Goal: Book appointment/travel/reservation

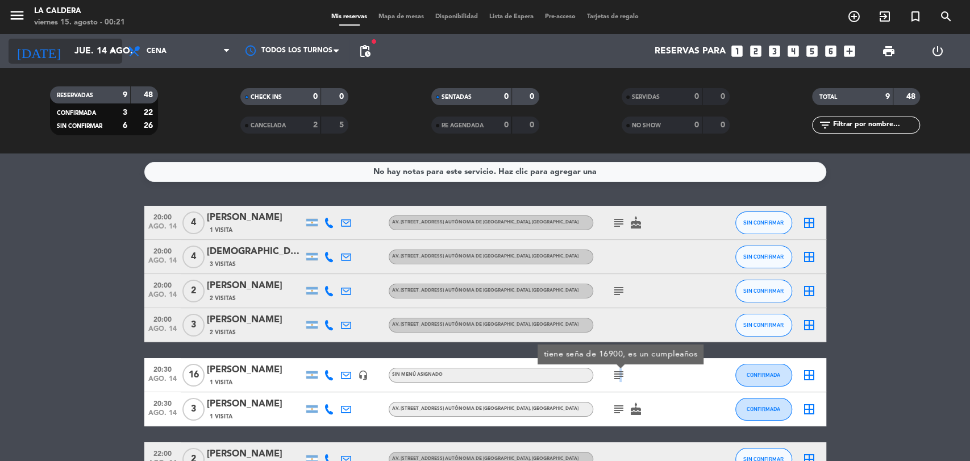
scroll to position [126, 0]
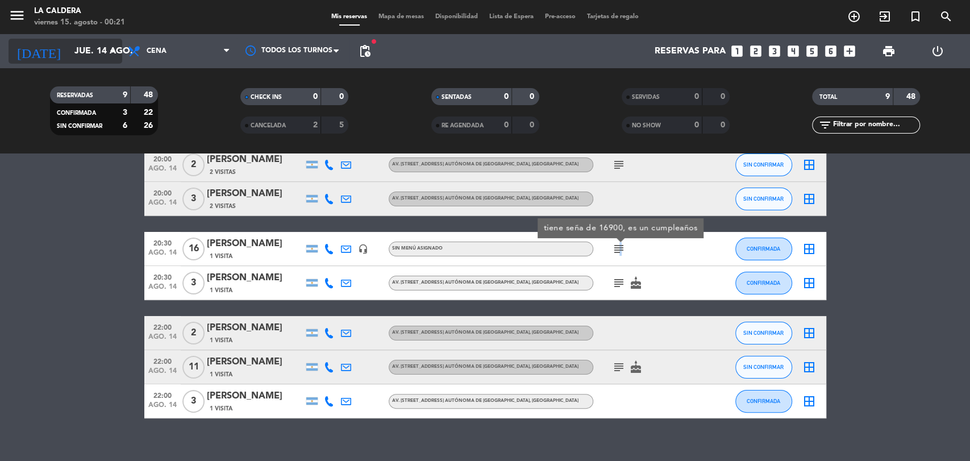
click at [81, 52] on input "jue. 14 ago." at bounding box center [129, 51] width 120 height 22
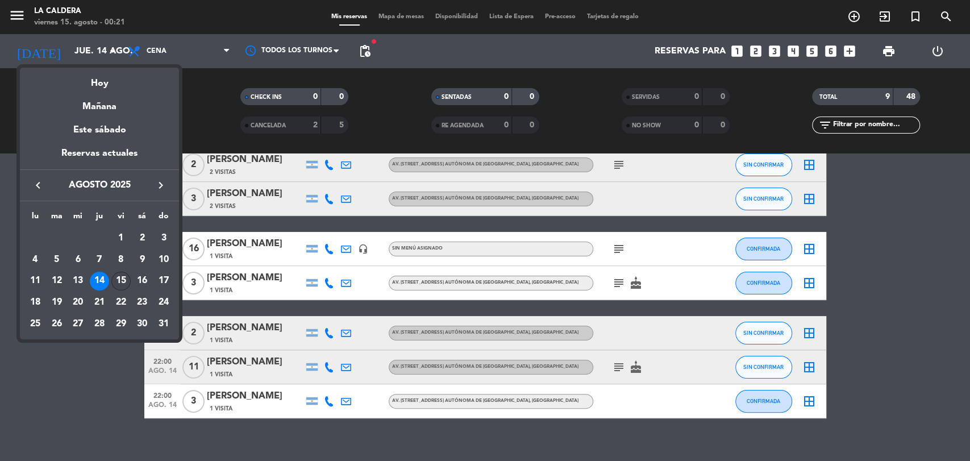
click at [118, 278] on div "15" at bounding box center [120, 281] width 19 height 19
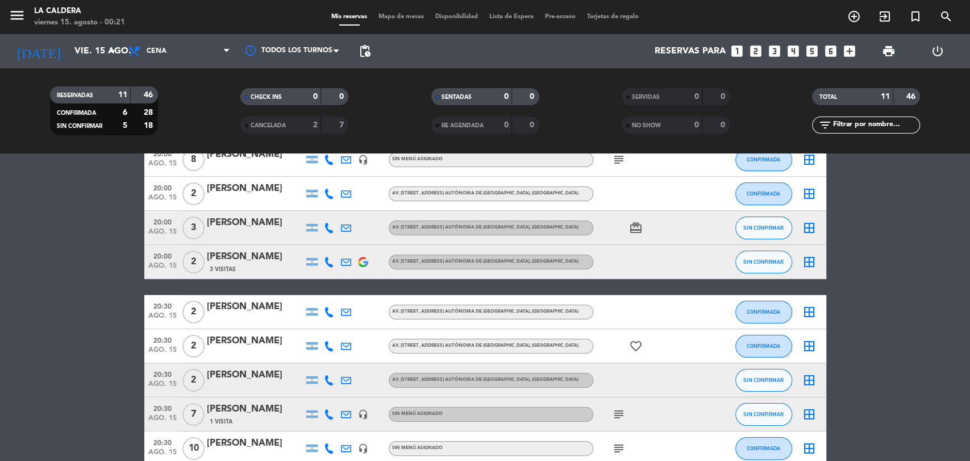
scroll to position [0, 0]
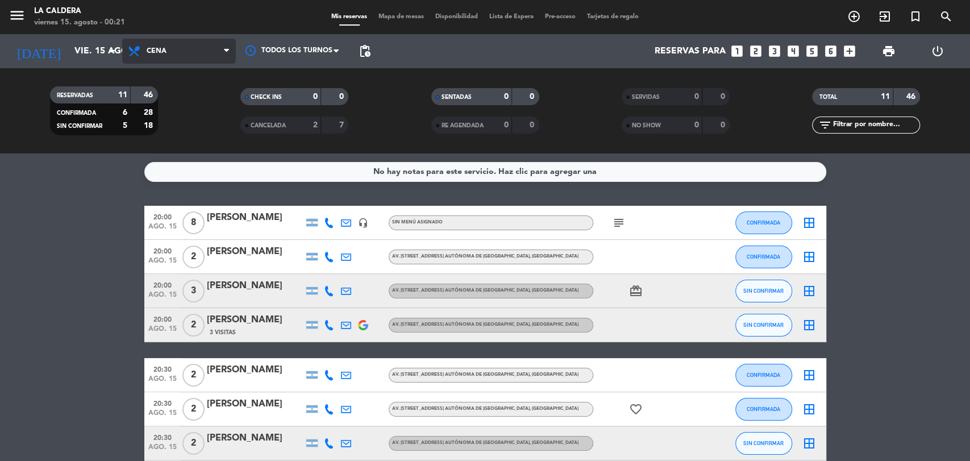
click at [221, 53] on span "Cena" at bounding box center [179, 51] width 114 height 25
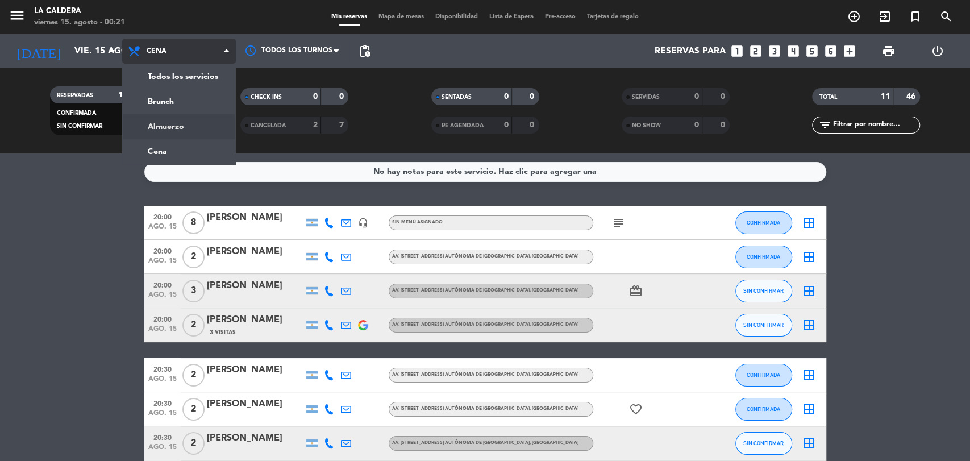
click at [210, 128] on div "menu La Caldera [DATE] 15. agosto - 00:21 Mis reservas Mapa de mesas Disponibil…" at bounding box center [485, 76] width 970 height 153
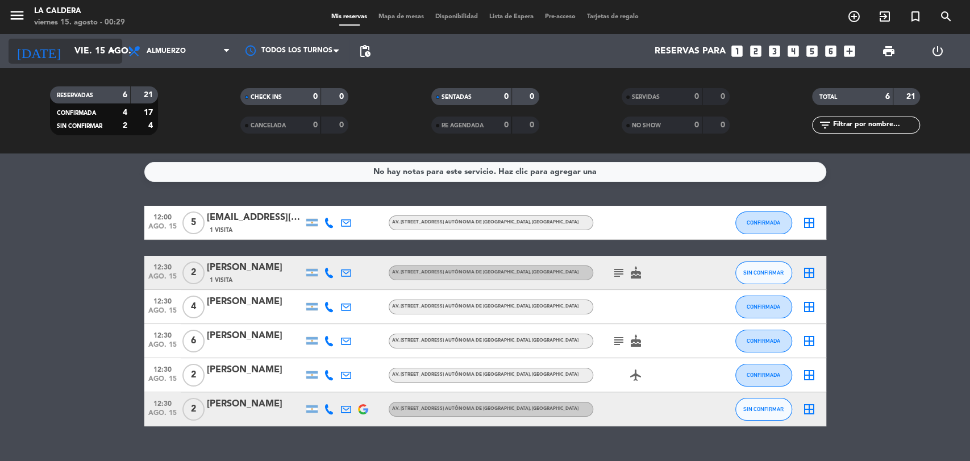
click at [86, 55] on input "vie. 15 ago." at bounding box center [129, 51] width 120 height 22
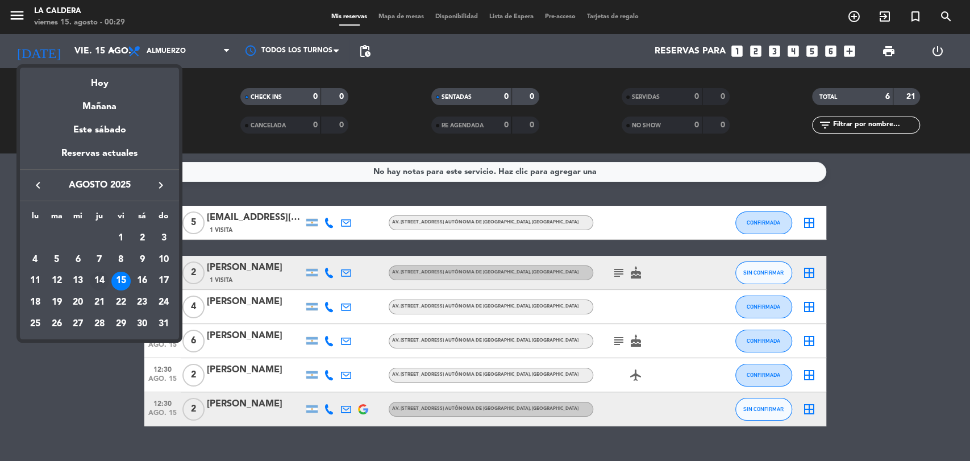
click at [103, 279] on div "14" at bounding box center [99, 281] width 19 height 19
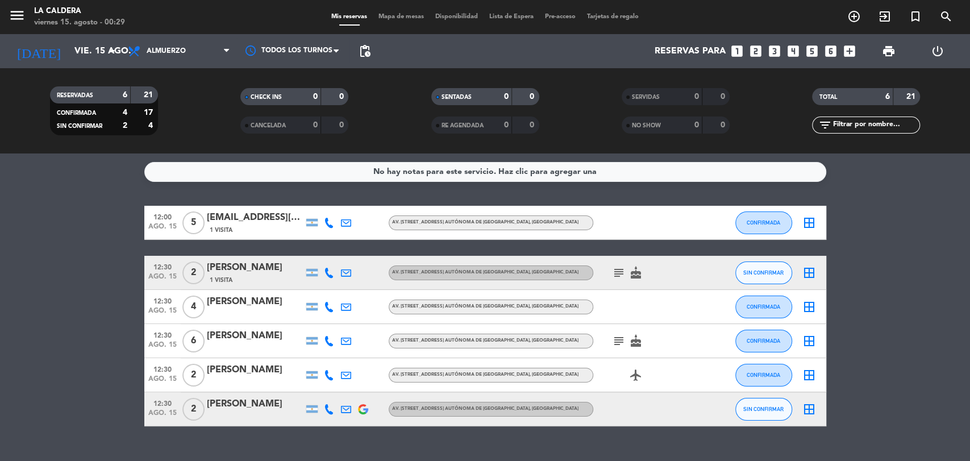
type input "jue. 14 ago."
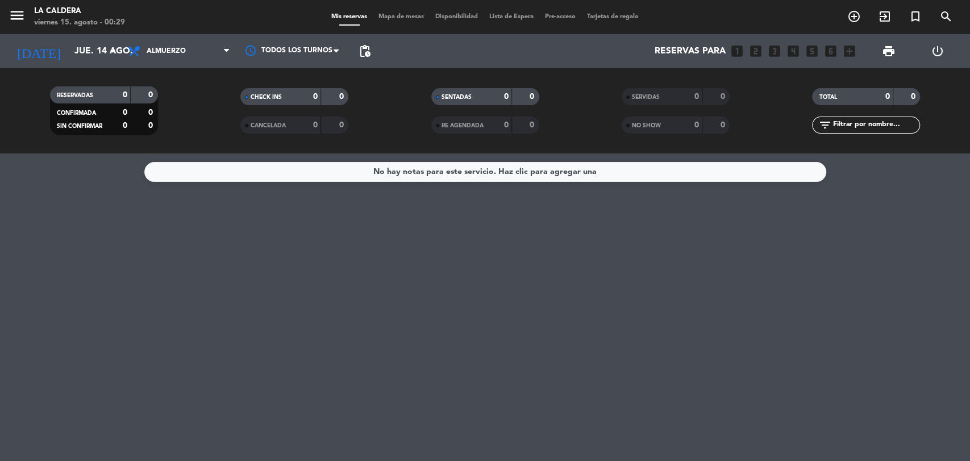
click at [178, 64] on div "Todos los servicios Brunch Almuerzo Cena Almuerzo Todos los servicios Brunch Al…" at bounding box center [179, 51] width 114 height 34
click at [180, 53] on span "Almuerzo" at bounding box center [166, 51] width 39 height 8
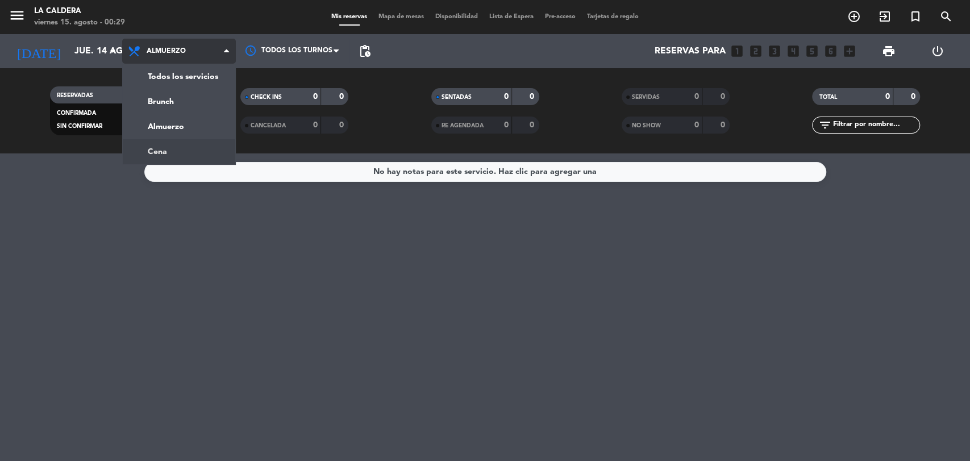
click at [165, 144] on div "menu La Caldera [DATE] 15. agosto - 00:29 Mis reservas Mapa de mesas Disponibil…" at bounding box center [485, 76] width 970 height 153
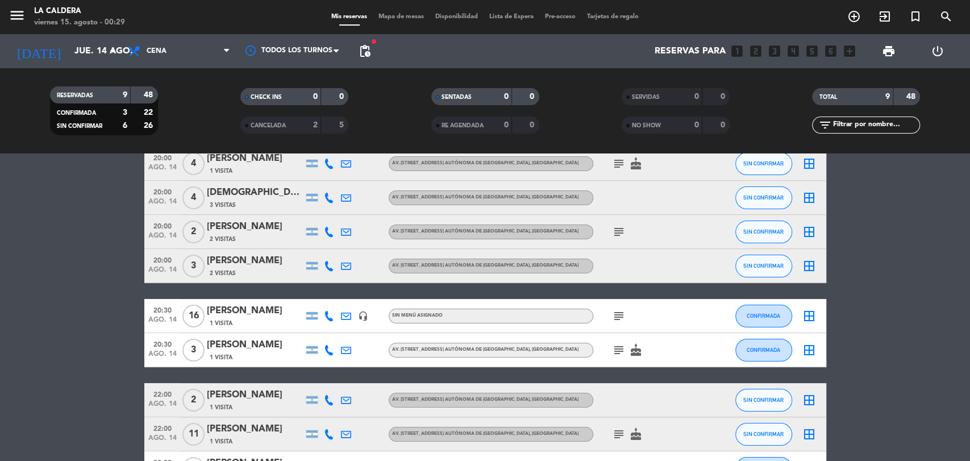
scroll to position [140, 0]
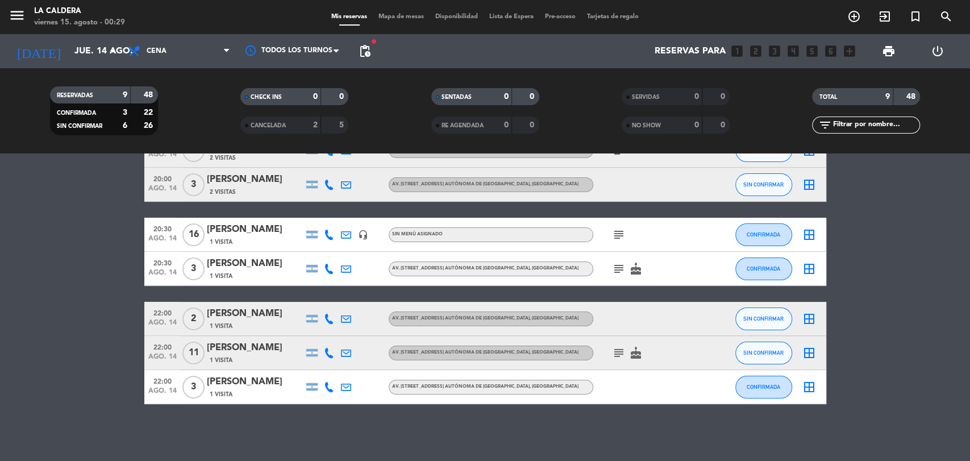
click at [613, 356] on icon "subject" at bounding box center [619, 353] width 14 height 14
